Goal: Task Accomplishment & Management: Complete application form

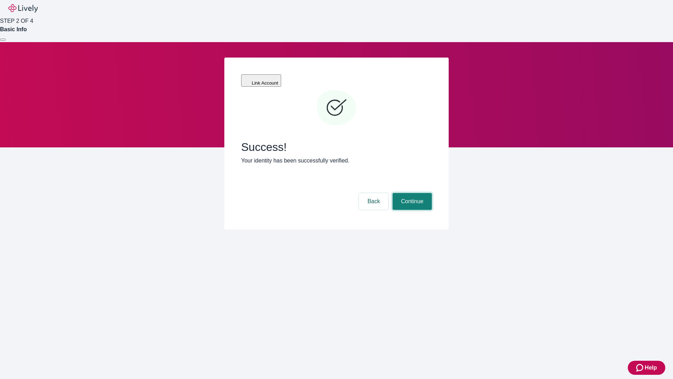
click at [411, 193] on button "Continue" at bounding box center [412, 201] width 39 height 17
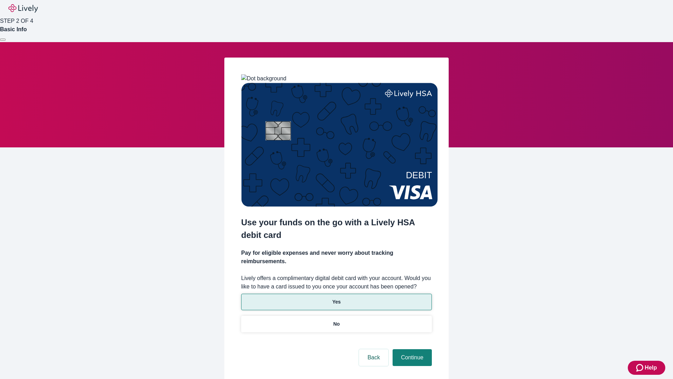
click at [336, 298] on p "Yes" at bounding box center [336, 301] width 8 height 7
click at [411, 349] on button "Continue" at bounding box center [412, 357] width 39 height 17
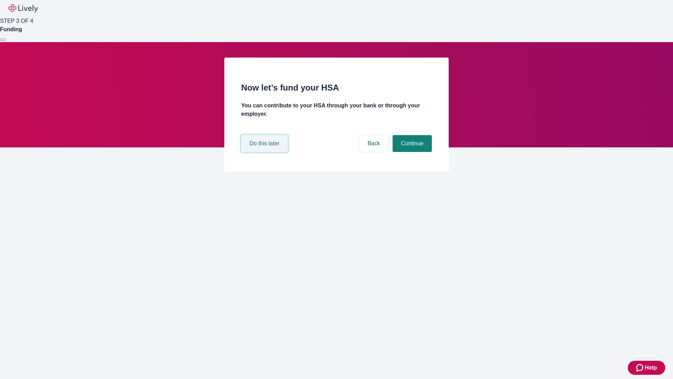
click at [265, 152] on button "Do this later" at bounding box center [264, 143] width 47 height 17
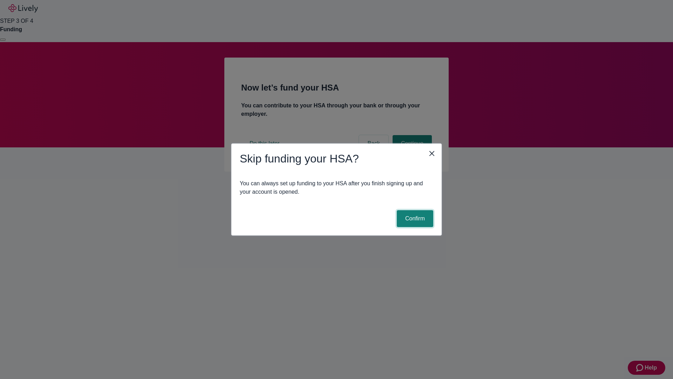
click at [414, 218] on button "Confirm" at bounding box center [415, 218] width 36 height 17
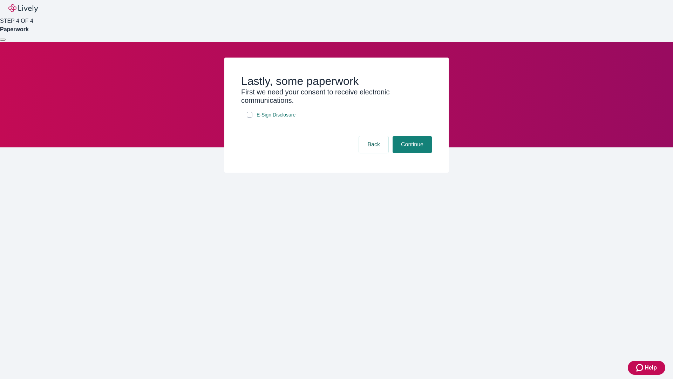
click at [250, 117] on input "E-Sign Disclosure" at bounding box center [250, 115] width 6 height 6
checkbox input "true"
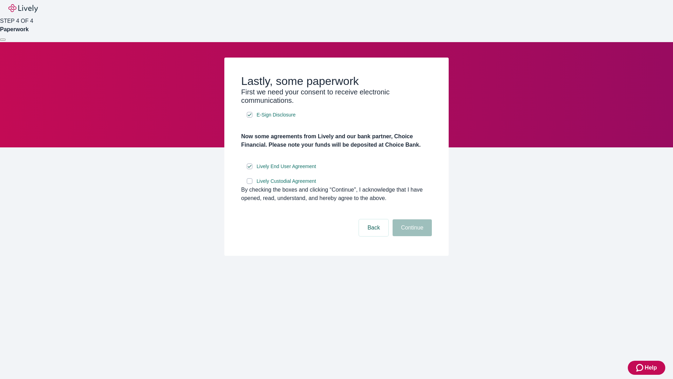
click at [250, 184] on input "Lively Custodial Agreement" at bounding box center [250, 181] width 6 height 6
checkbox input "true"
click at [411, 236] on button "Continue" at bounding box center [412, 227] width 39 height 17
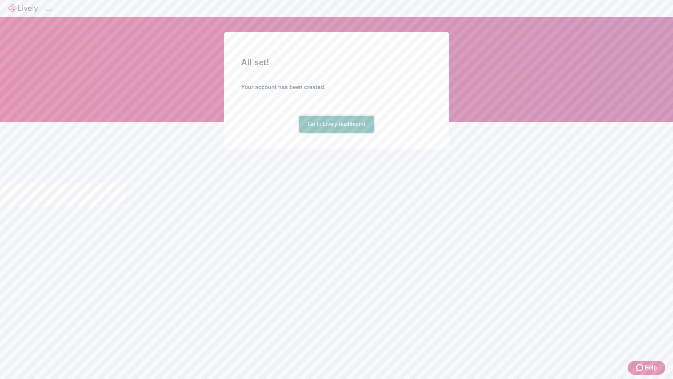
click at [336, 133] on link "Go to Lively dashboard" at bounding box center [336, 124] width 75 height 17
